Goal: Task Accomplishment & Management: Use online tool/utility

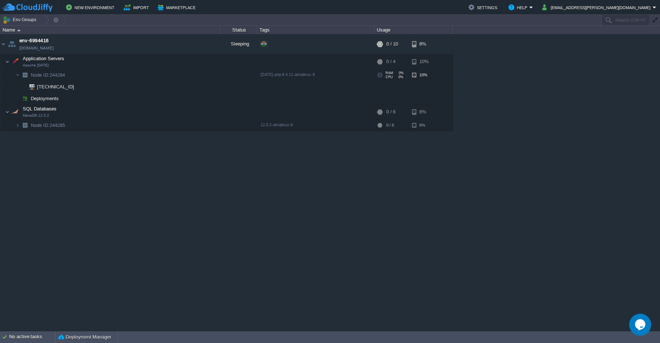
click at [52, 78] on span "Node ID: 244284" at bounding box center [48, 75] width 36 height 6
click at [64, 75] on span "Node ID: 244284" at bounding box center [48, 75] width 36 height 6
click at [200, 45] on button "button" at bounding box center [202, 44] width 7 height 7
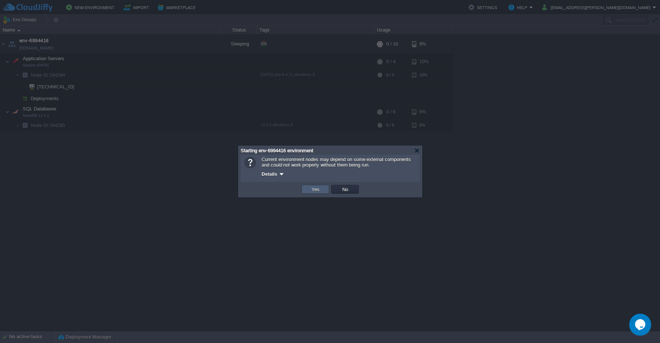
click at [308, 190] on td "Yes" at bounding box center [316, 189] width 28 height 9
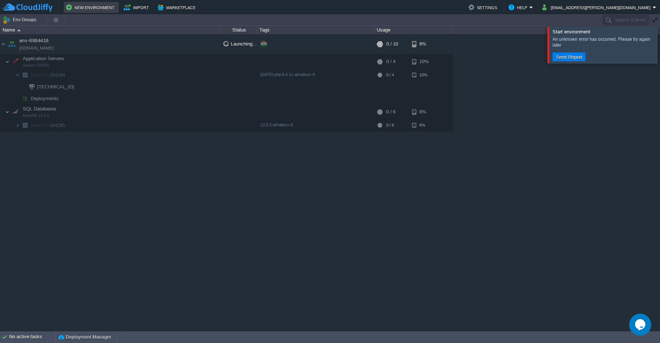
click at [91, 10] on button "New Environment" at bounding box center [91, 7] width 51 height 9
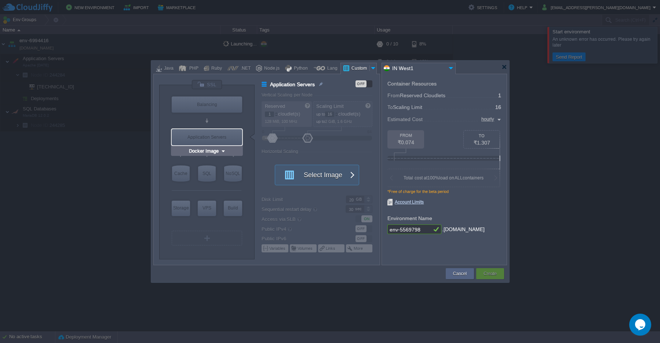
click at [206, 139] on div "Application Servers" at bounding box center [207, 137] width 70 height 16
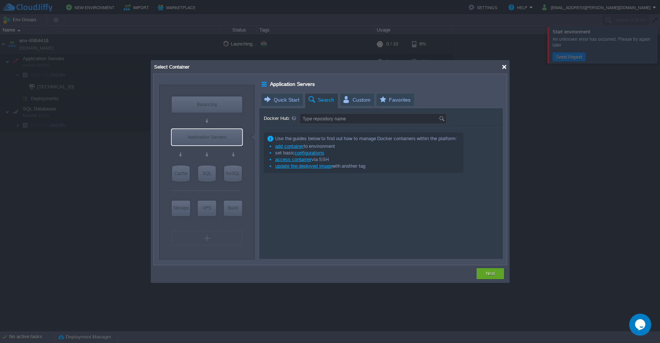
click at [505, 67] on div at bounding box center [505, 67] width 6 height 6
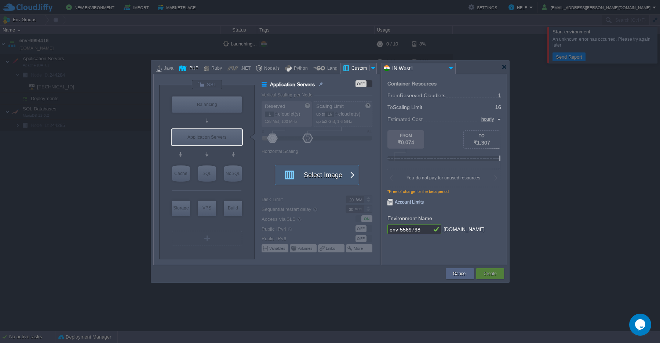
click at [189, 71] on div "PHP" at bounding box center [192, 68] width 11 height 11
type input "Application Servers"
type input "4"
type input "Apache [DATE]"
type input "PHP [DATE]"
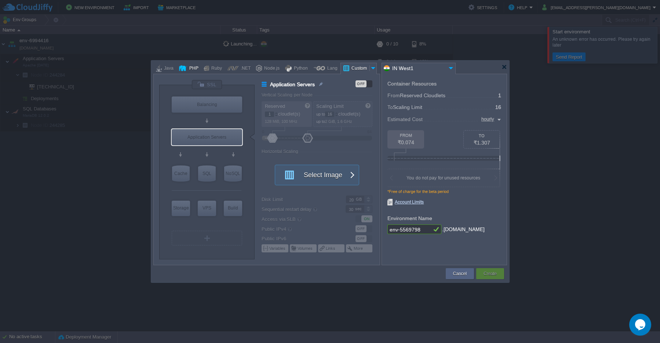
type input "Stateful"
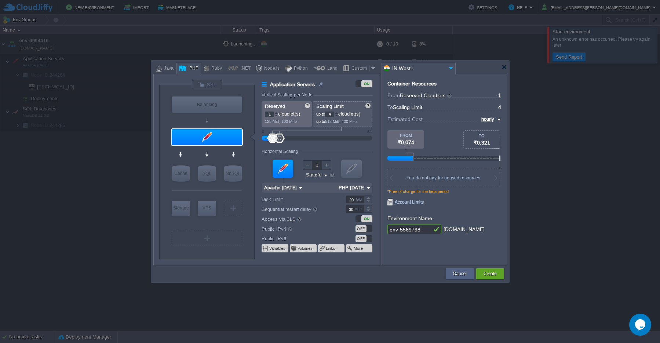
type input "Apache [DATE]"
click at [489, 276] on button "Create" at bounding box center [490, 273] width 13 height 7
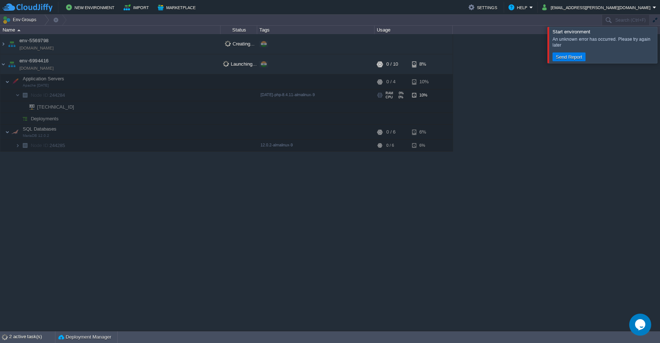
click at [53, 99] on td "Node ID: 244284" at bounding box center [110, 96] width 220 height 12
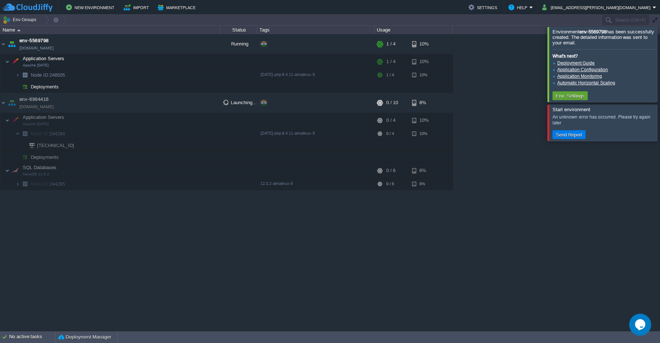
click at [269, 239] on div "env-5569798 [DOMAIN_NAME] Running + Add to Env Group RAM 8% CPU 0% 1 / 4 10% Ap…" at bounding box center [330, 182] width 660 height 297
